Goal: Task Accomplishment & Management: Understand process/instructions

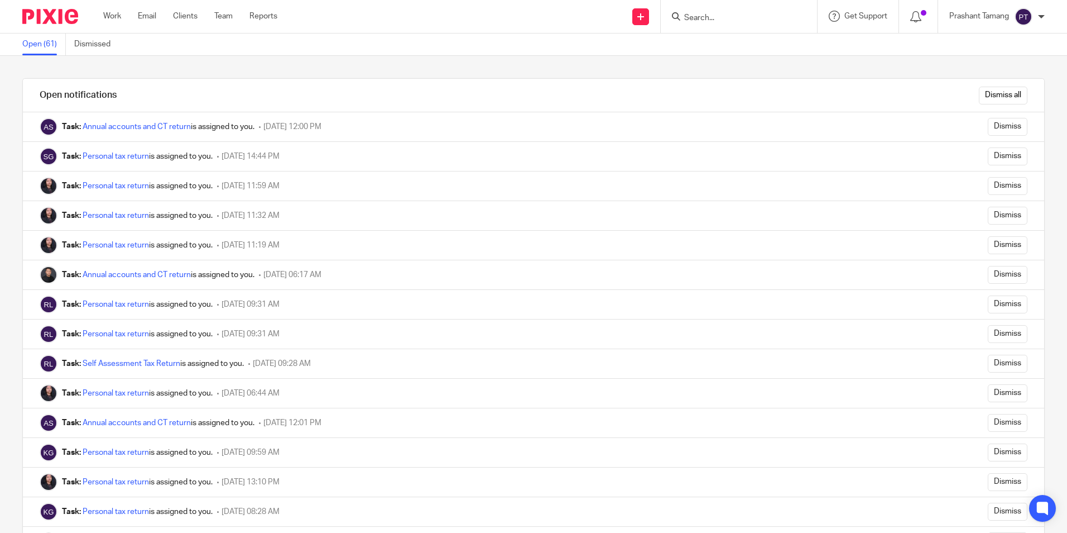
click at [54, 23] on img at bounding box center [50, 16] width 56 height 15
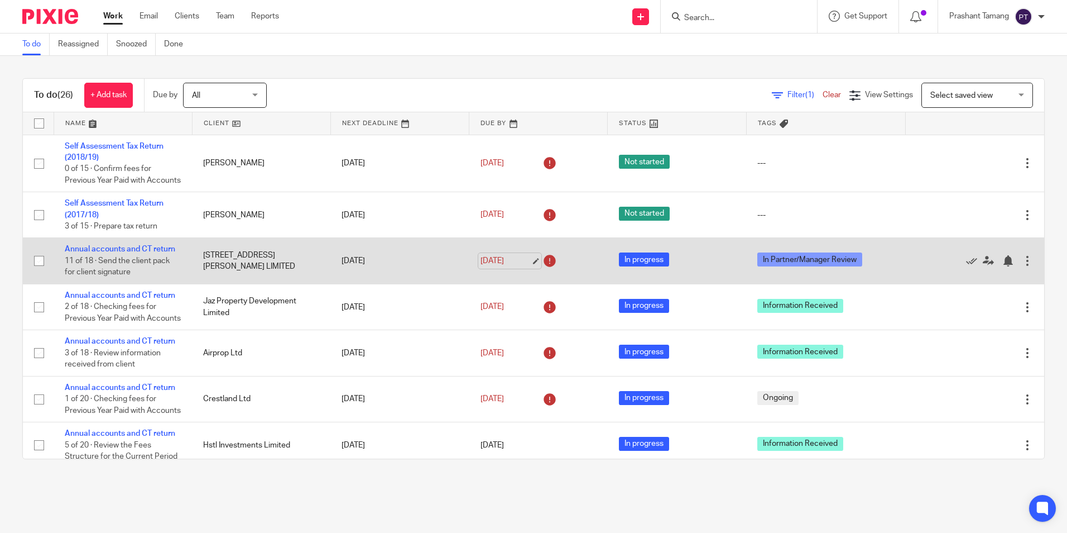
click at [488, 267] on link "29 Sep 2025" at bounding box center [506, 261] width 50 height 12
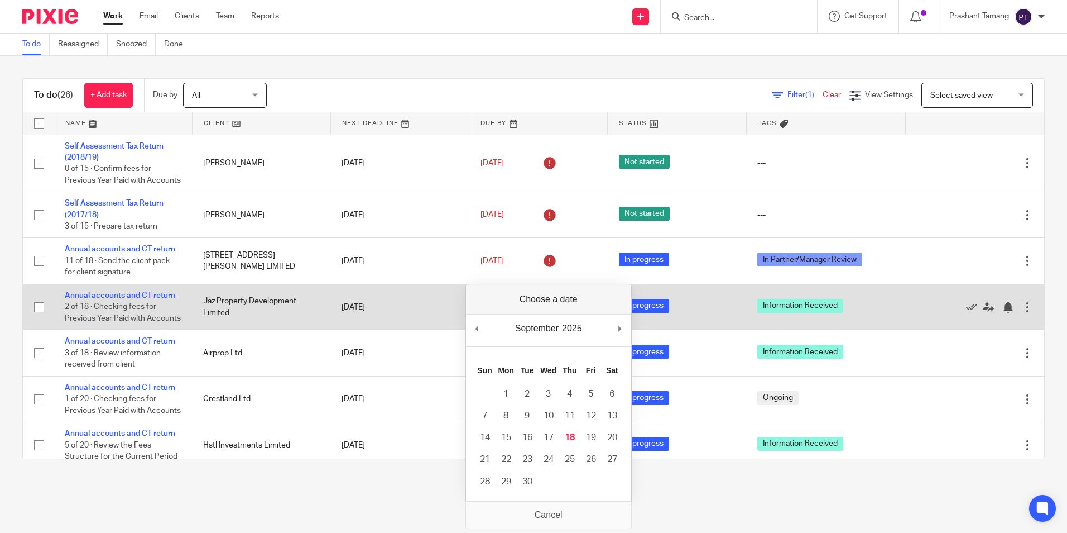
click at [304, 329] on td "Jaz Property Development Limited" at bounding box center [261, 307] width 138 height 46
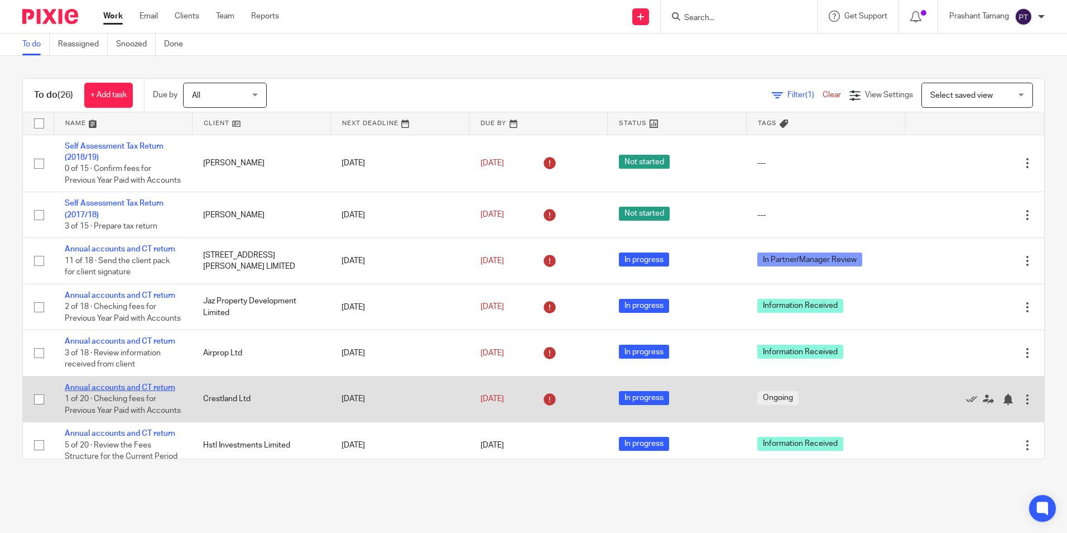
click at [135, 391] on link "Annual accounts and CT return" at bounding box center [120, 388] width 111 height 8
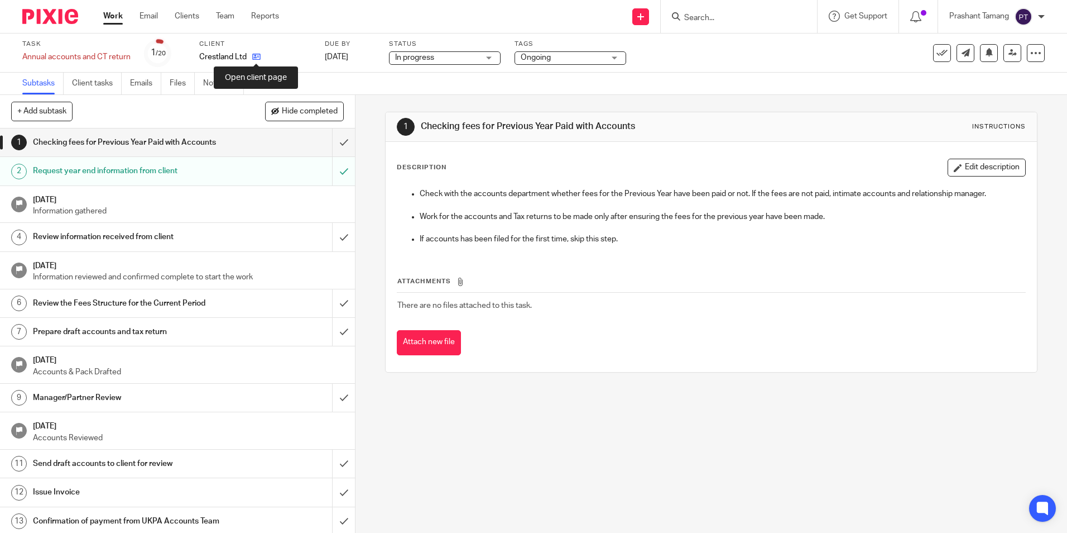
click at [254, 55] on icon at bounding box center [256, 56] width 8 height 8
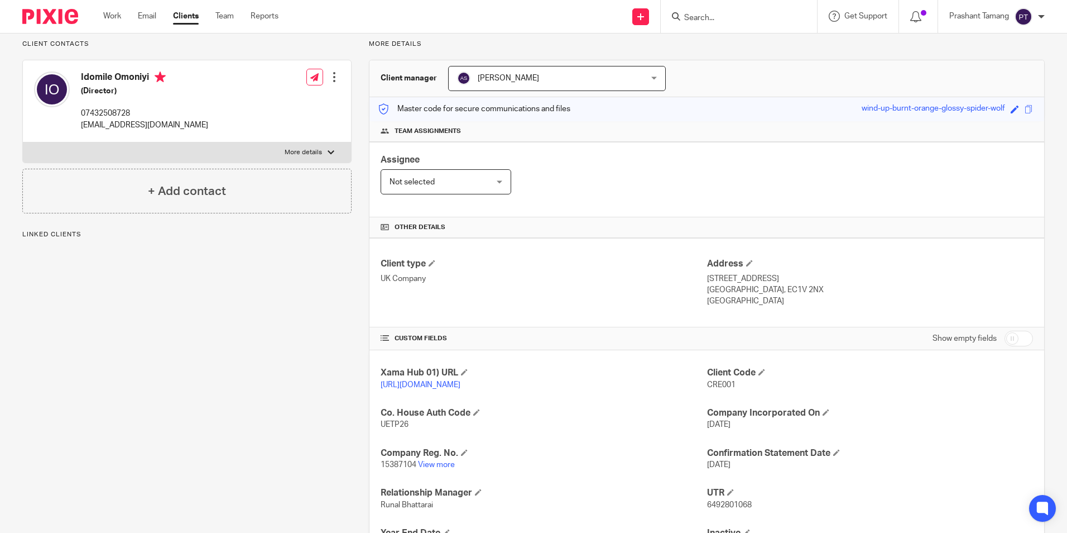
scroll to position [188, 0]
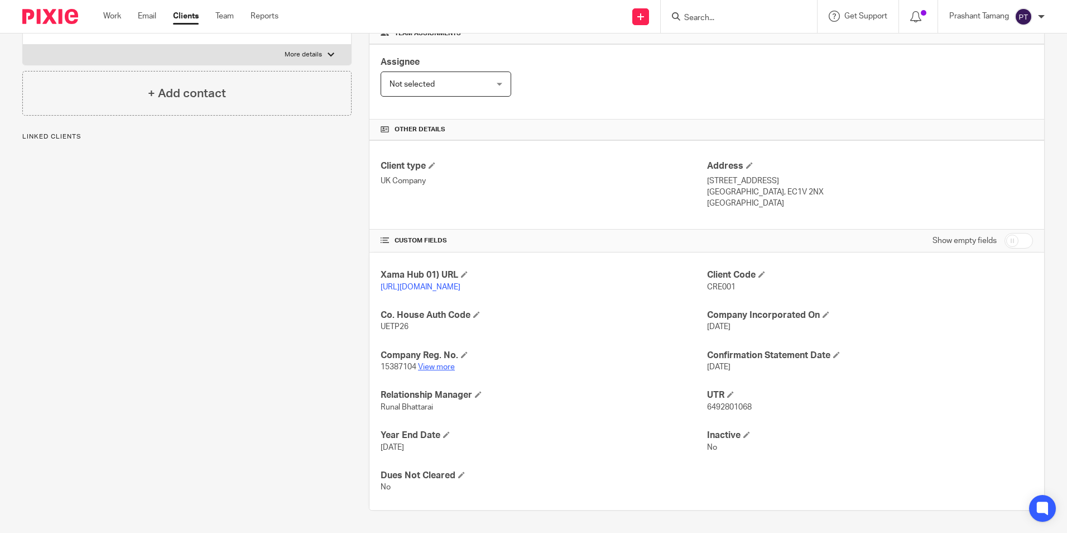
click at [432, 365] on link "View more" at bounding box center [436, 367] width 37 height 8
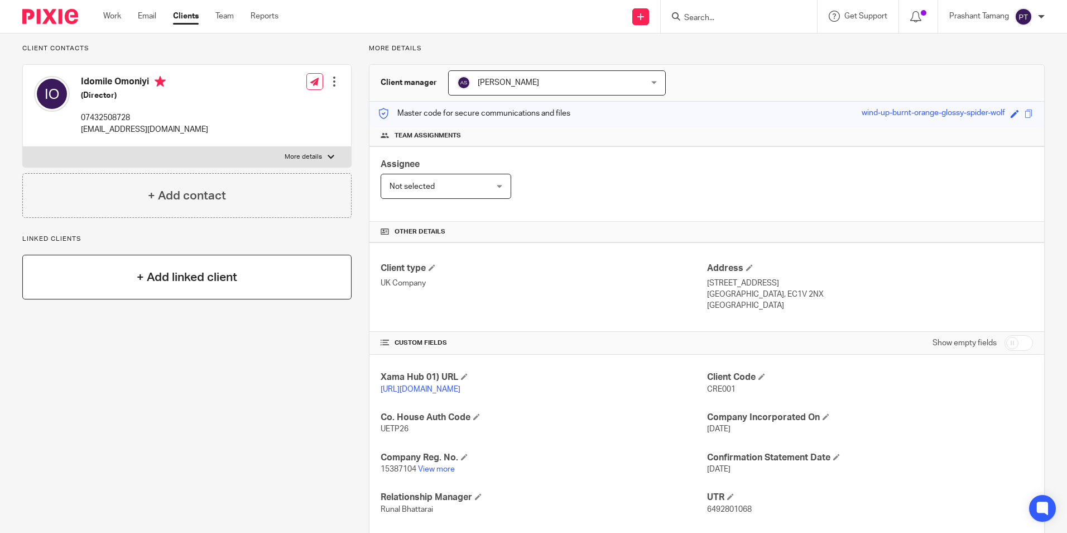
scroll to position [0, 0]
